Goal: Information Seeking & Learning: Find specific fact

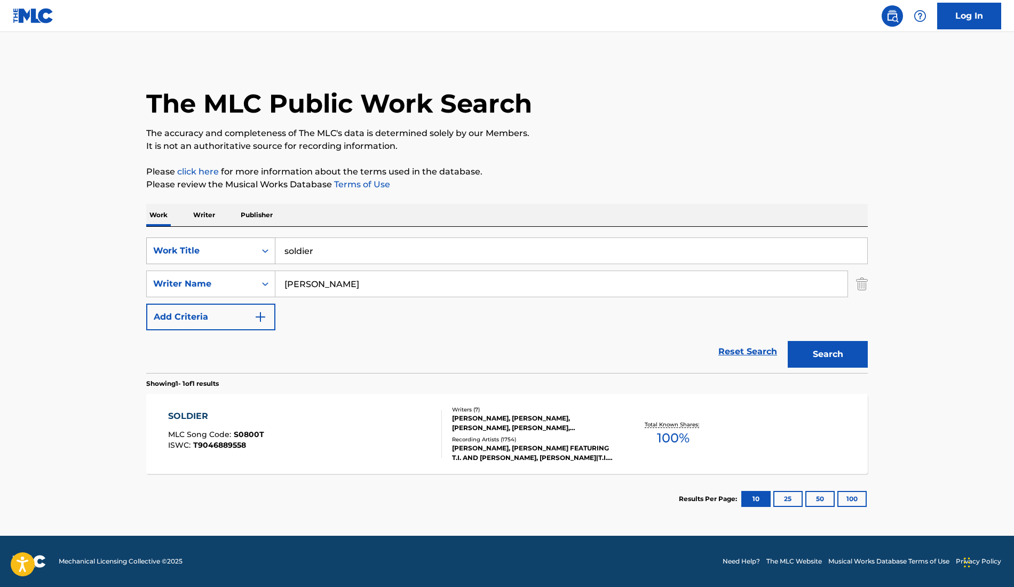
drag, startPoint x: 326, startPoint y: 254, endPoint x: 238, endPoint y: 254, distance: 88.0
click at [239, 254] on div "SearchWithCriteriaa1a45381-ab20-474a-94dd-6fc40f501601 Work Title soldier" at bounding box center [506, 250] width 721 height 27
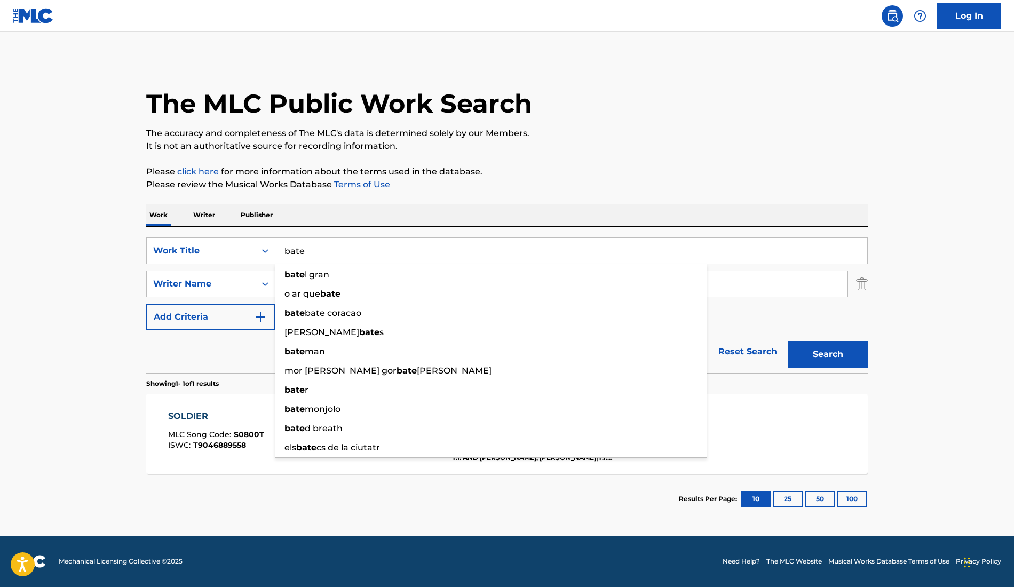
type input "bate"
click at [381, 203] on div "The MLC Public Work Search The accuracy and completeness of The MLC's data is d…" at bounding box center [506, 291] width 747 height 465
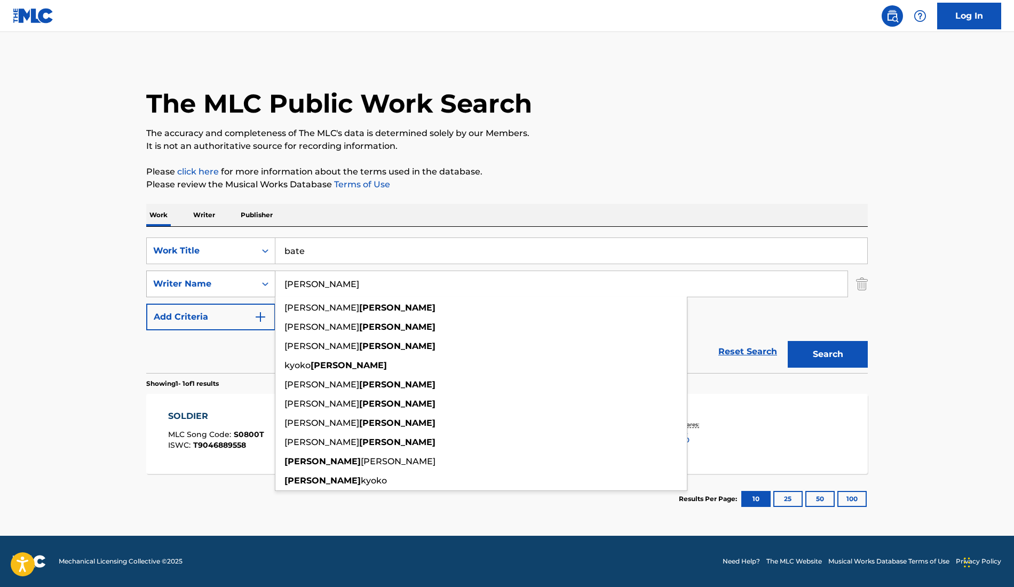
drag, startPoint x: 334, startPoint y: 289, endPoint x: 195, endPoint y: 289, distance: 139.8
click at [195, 289] on div "SearchWithCriteriad6a2aac7-db51-4e9e-ac7f-eada0ee9b2f8 Writer Name [PERSON_NAME…" at bounding box center [506, 283] width 721 height 27
drag, startPoint x: 362, startPoint y: 284, endPoint x: 281, endPoint y: 283, distance: 80.6
click at [281, 283] on input "[PERSON_NAME]" at bounding box center [561, 284] width 572 height 26
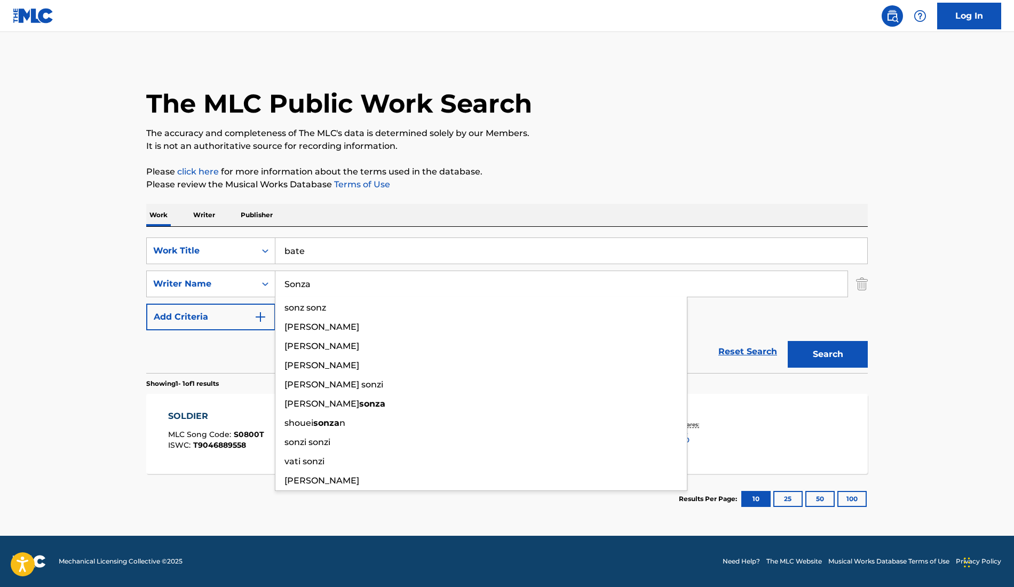
type input "Sonza"
click at [787, 341] on button "Search" at bounding box center [827, 354] width 80 height 27
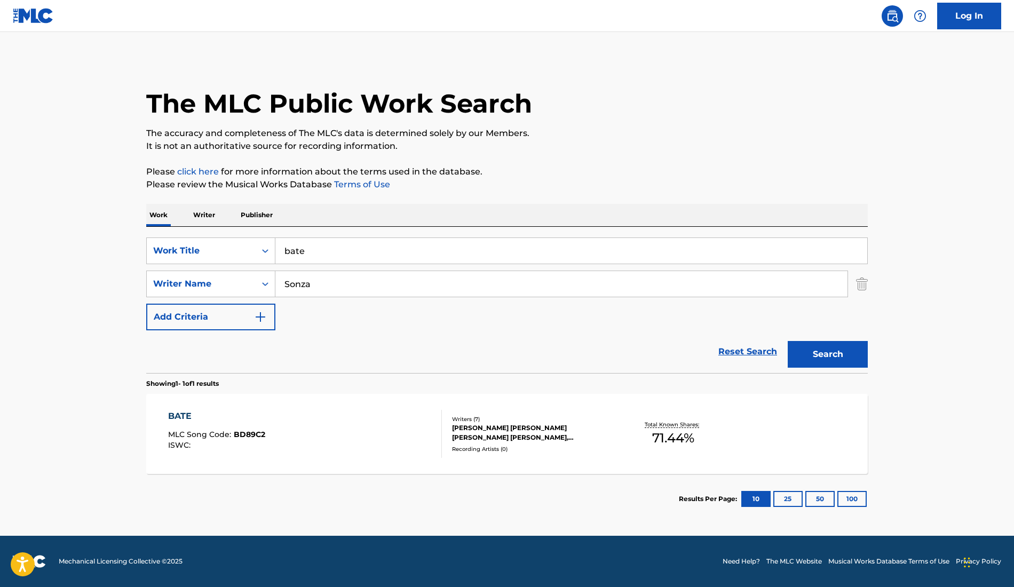
click at [557, 428] on div "[PERSON_NAME] [PERSON_NAME] [PERSON_NAME] [PERSON_NAME], [PERSON_NAME] [PERSON_…" at bounding box center [532, 432] width 161 height 19
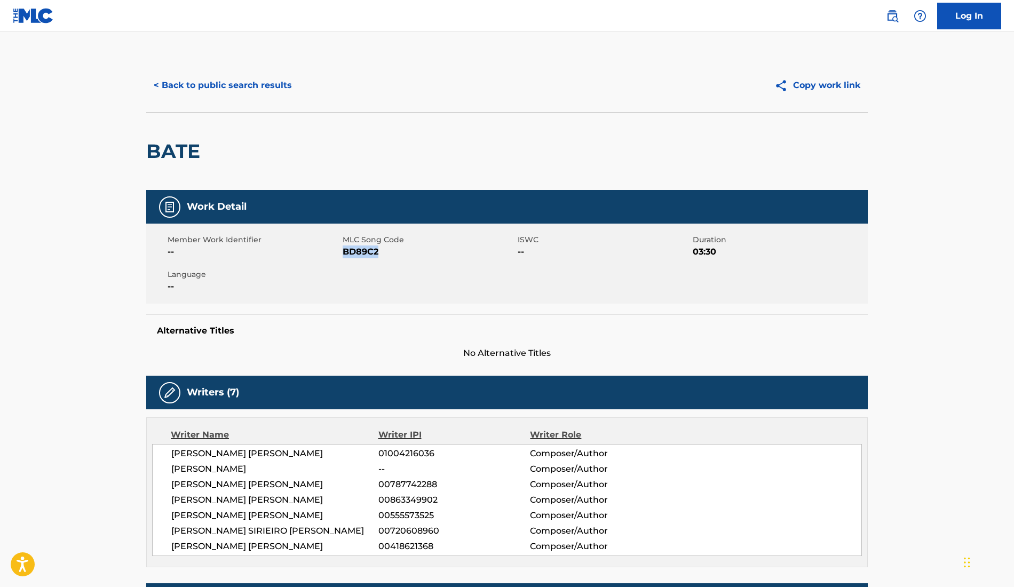
drag, startPoint x: 344, startPoint y: 252, endPoint x: 413, endPoint y: 253, distance: 69.4
click at [413, 252] on span "BD89C2" at bounding box center [428, 251] width 172 height 13
copy span "BD89C2"
